Goal: Task Accomplishment & Management: Use online tool/utility

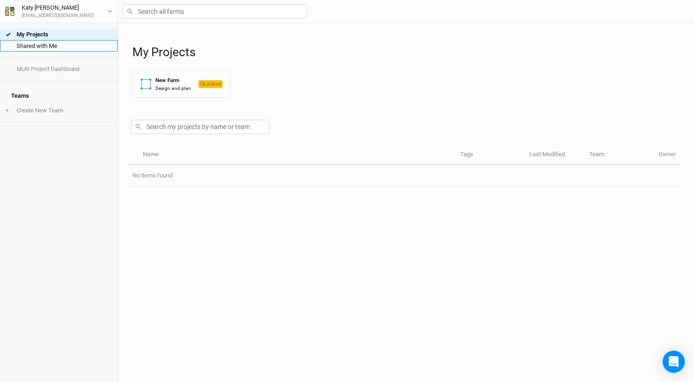
click at [55, 46] on link "Shared with Me" at bounding box center [59, 46] width 118 height 12
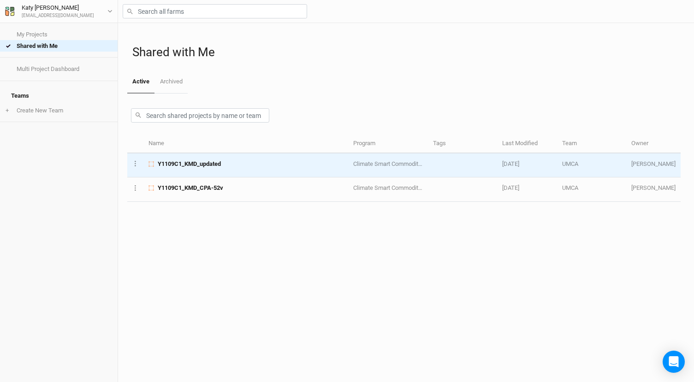
click at [219, 165] on span "Y1109C1_KMD_updated" at bounding box center [189, 164] width 63 height 8
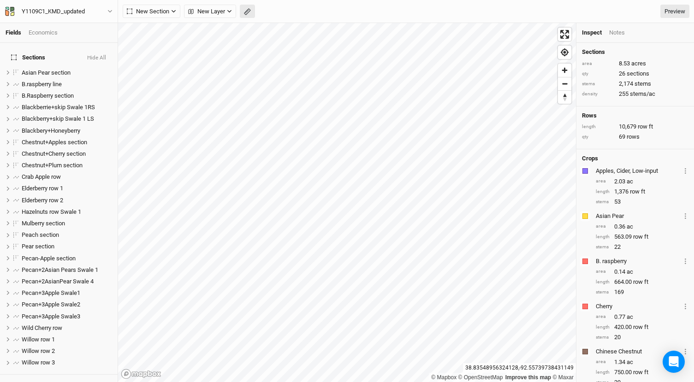
click at [245, 13] on rect "button" at bounding box center [247, 12] width 6 height 6
click at [143, 9] on icon "button" at bounding box center [143, 12] width 6 height 6
click at [128, 9] on icon "button" at bounding box center [130, 12] width 6 height 6
